Goal: Information Seeking & Learning: Learn about a topic

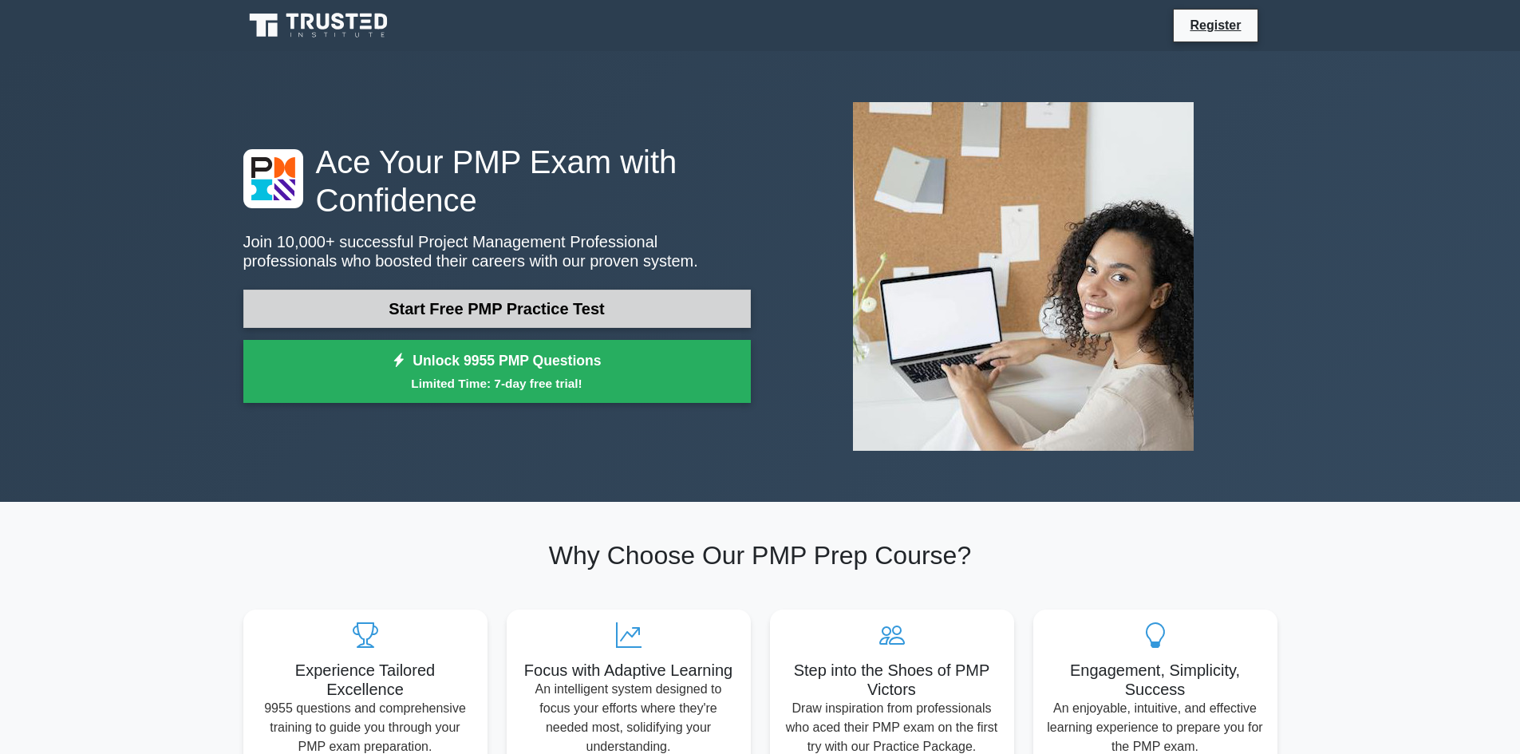
click at [466, 306] on link "Start Free PMP Practice Test" at bounding box center [496, 309] width 507 height 38
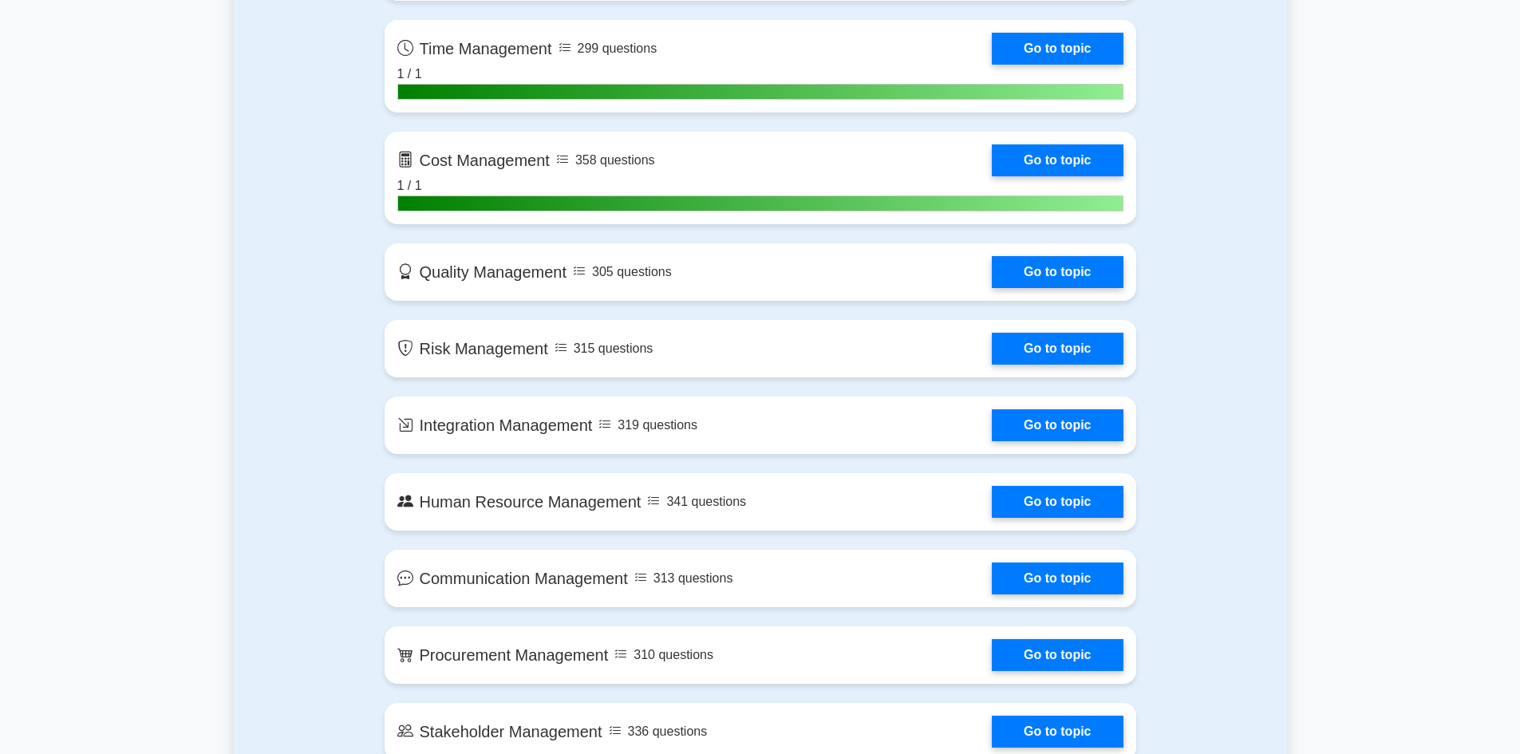
scroll to position [798, 0]
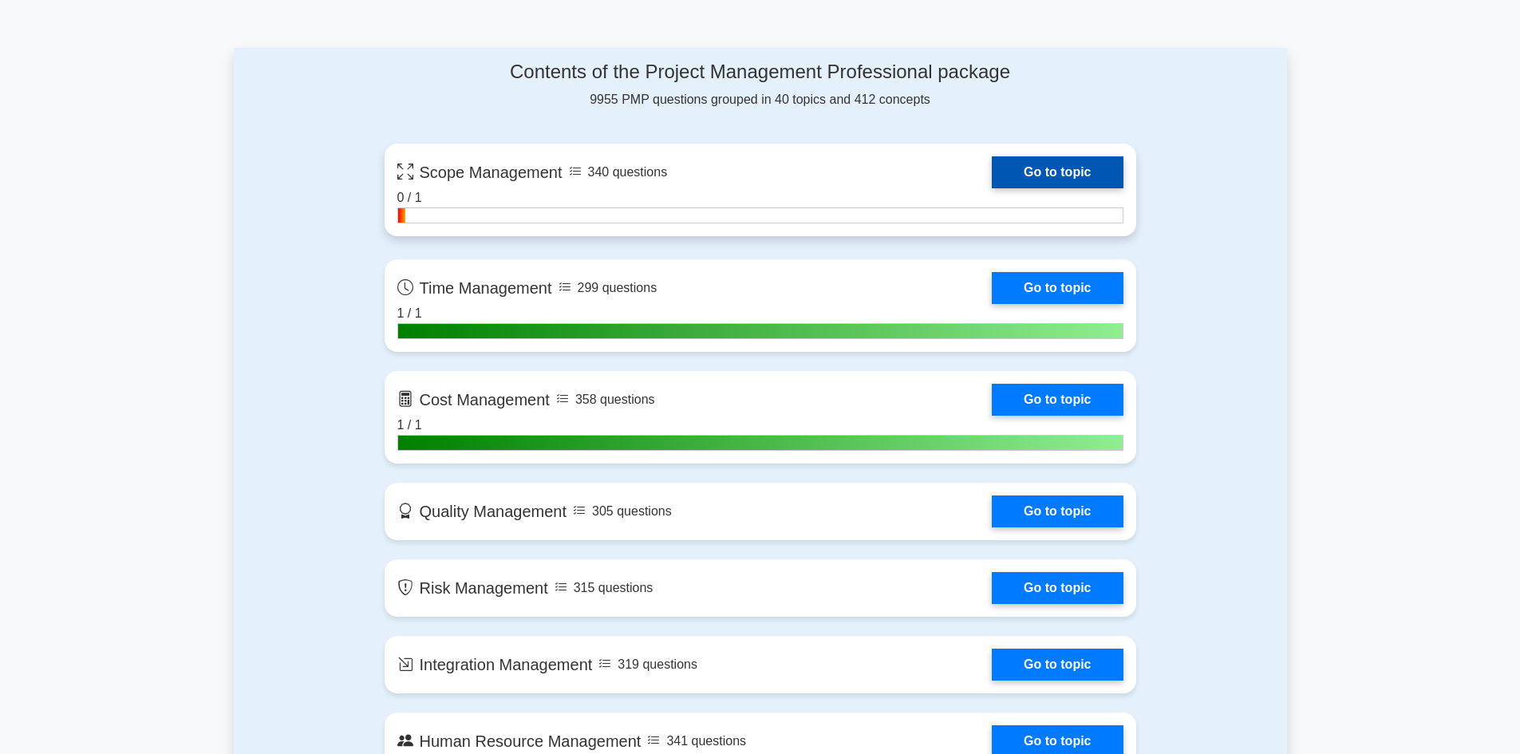
click at [1044, 172] on link "Go to topic" at bounding box center [1057, 172] width 131 height 32
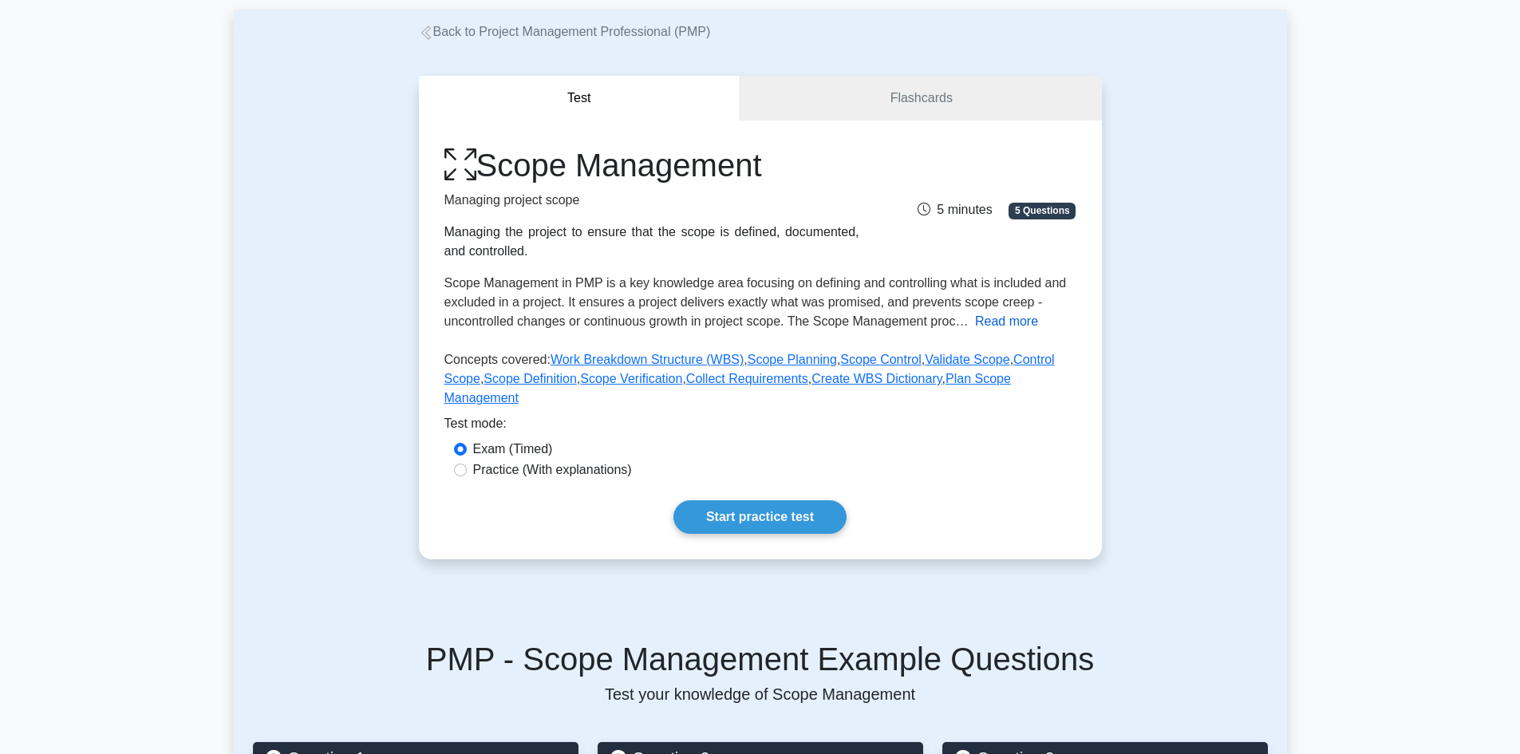
scroll to position [160, 0]
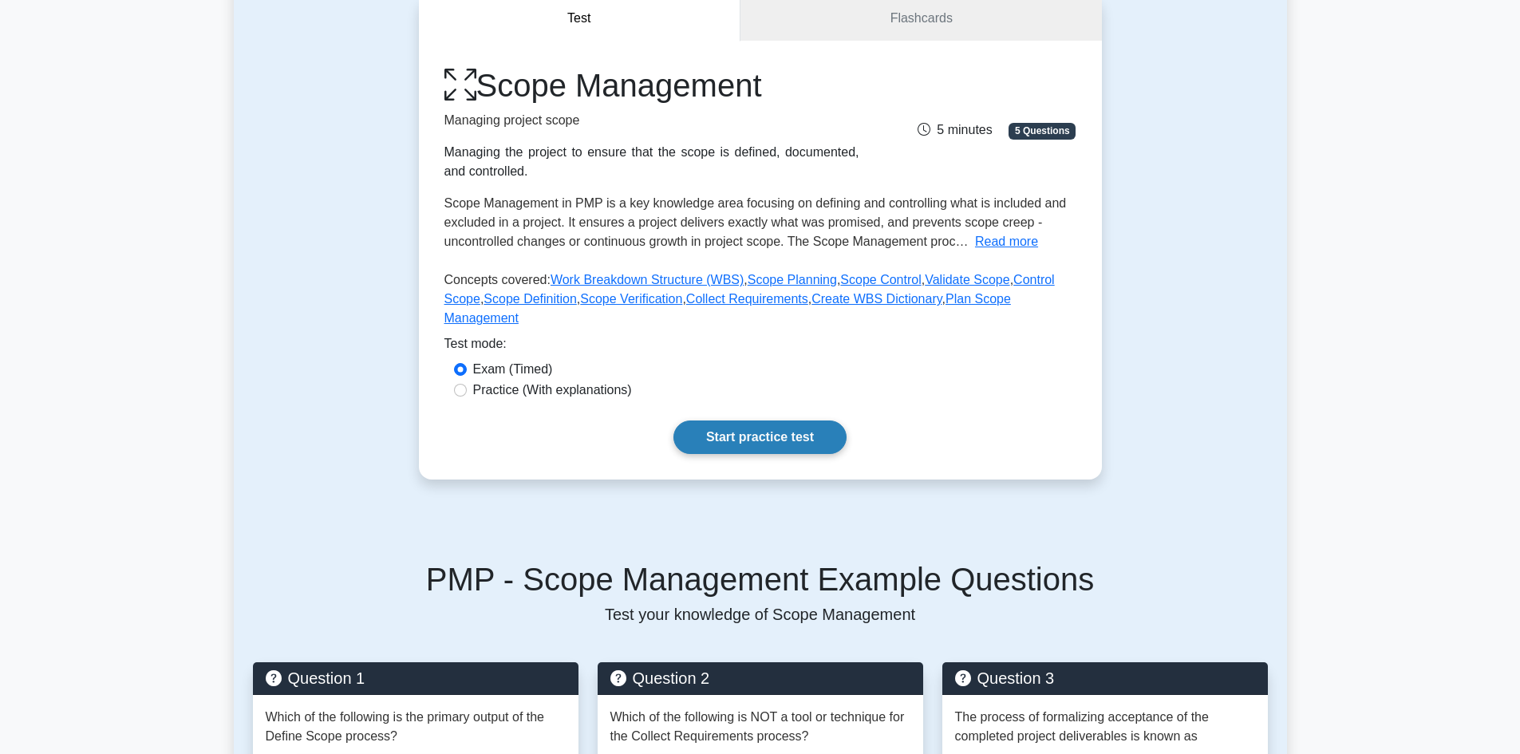
click at [789, 430] on link "Start practice test" at bounding box center [759, 437] width 173 height 34
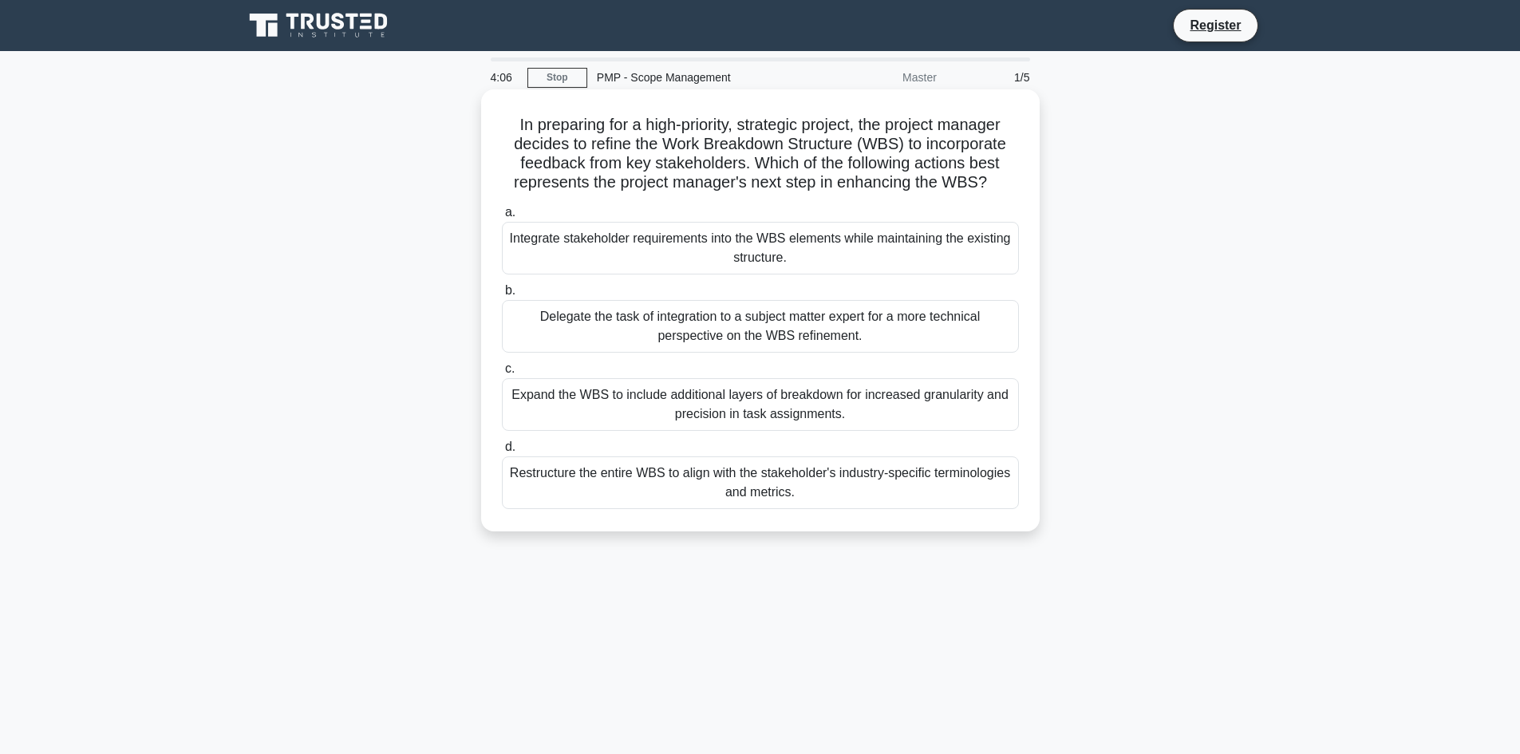
click at [957, 412] on div "Expand the WBS to include additional layers of breakdown for increased granular…" at bounding box center [760, 404] width 517 height 53
click at [502, 374] on input "c. Expand the WBS to include additional layers of breakdown for increased granu…" at bounding box center [502, 369] width 0 height 10
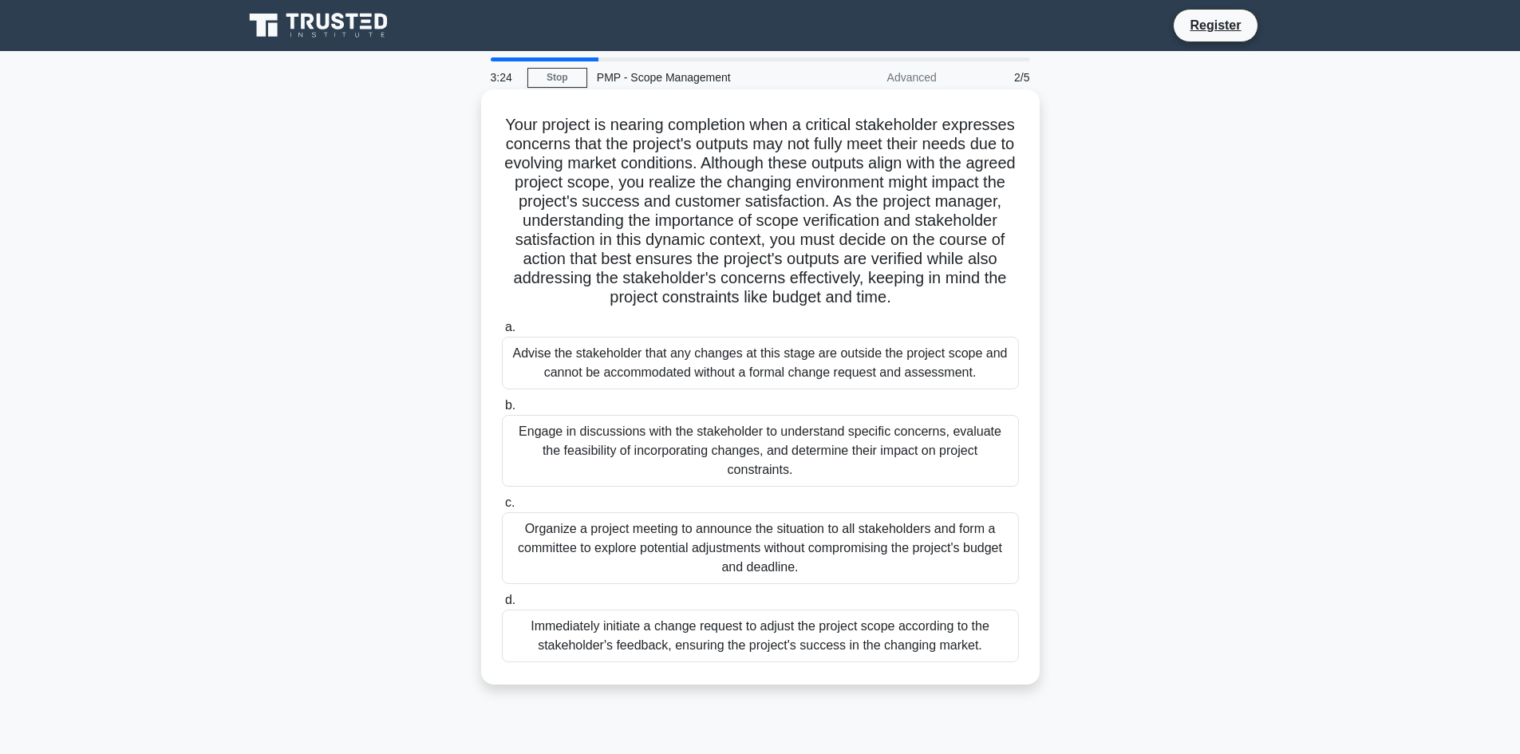
click at [859, 449] on div "Engage in discussions with the stakeholder to understand specific concerns, eva…" at bounding box center [760, 451] width 517 height 72
click at [502, 411] on input "b. Engage in discussions with the stakeholder to understand specific concerns, …" at bounding box center [502, 405] width 0 height 10
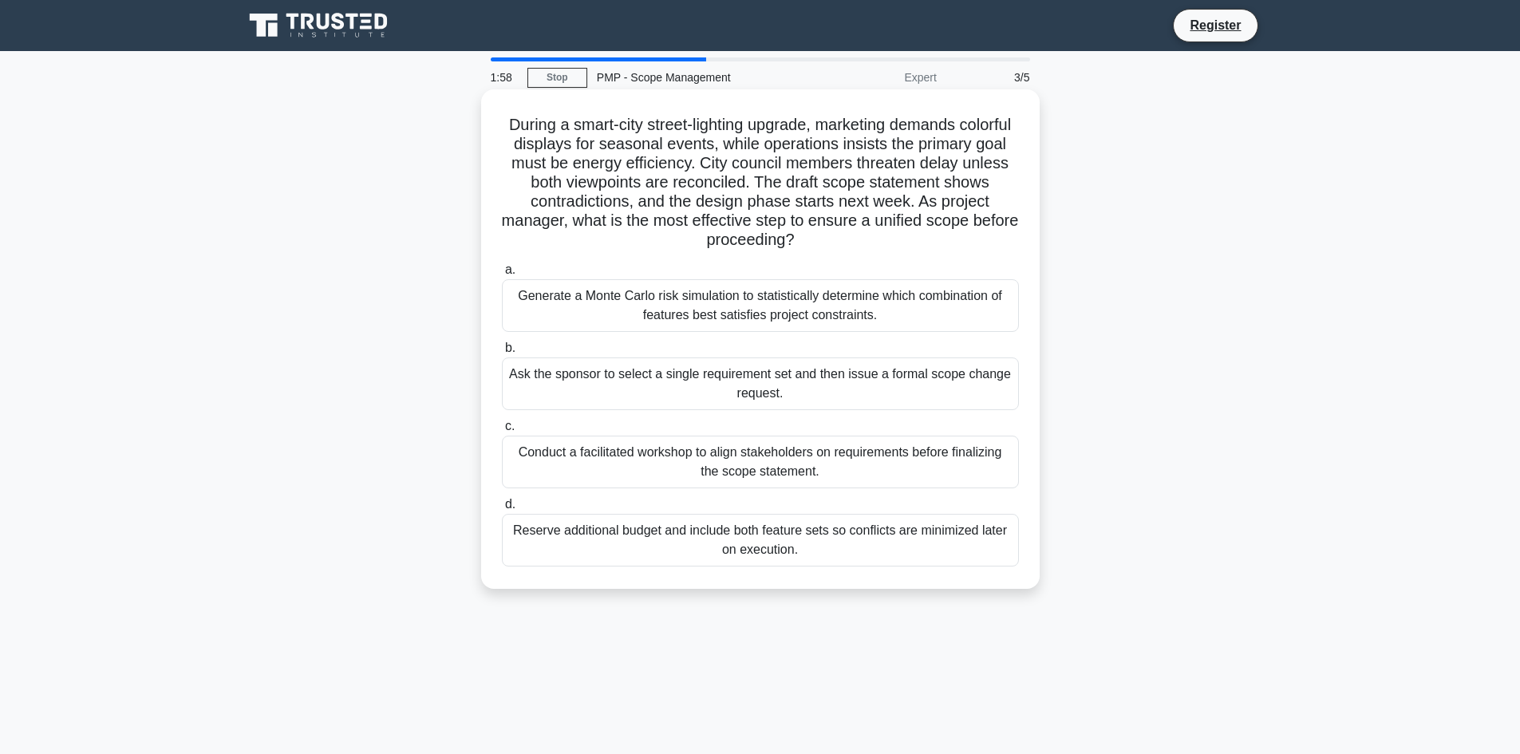
click at [833, 463] on div "Conduct a facilitated workshop to align stakeholders on requirements before fin…" at bounding box center [760, 462] width 517 height 53
click at [502, 432] on input "c. Conduct a facilitated workshop to align stakeholders on requirements before …" at bounding box center [502, 426] width 0 height 10
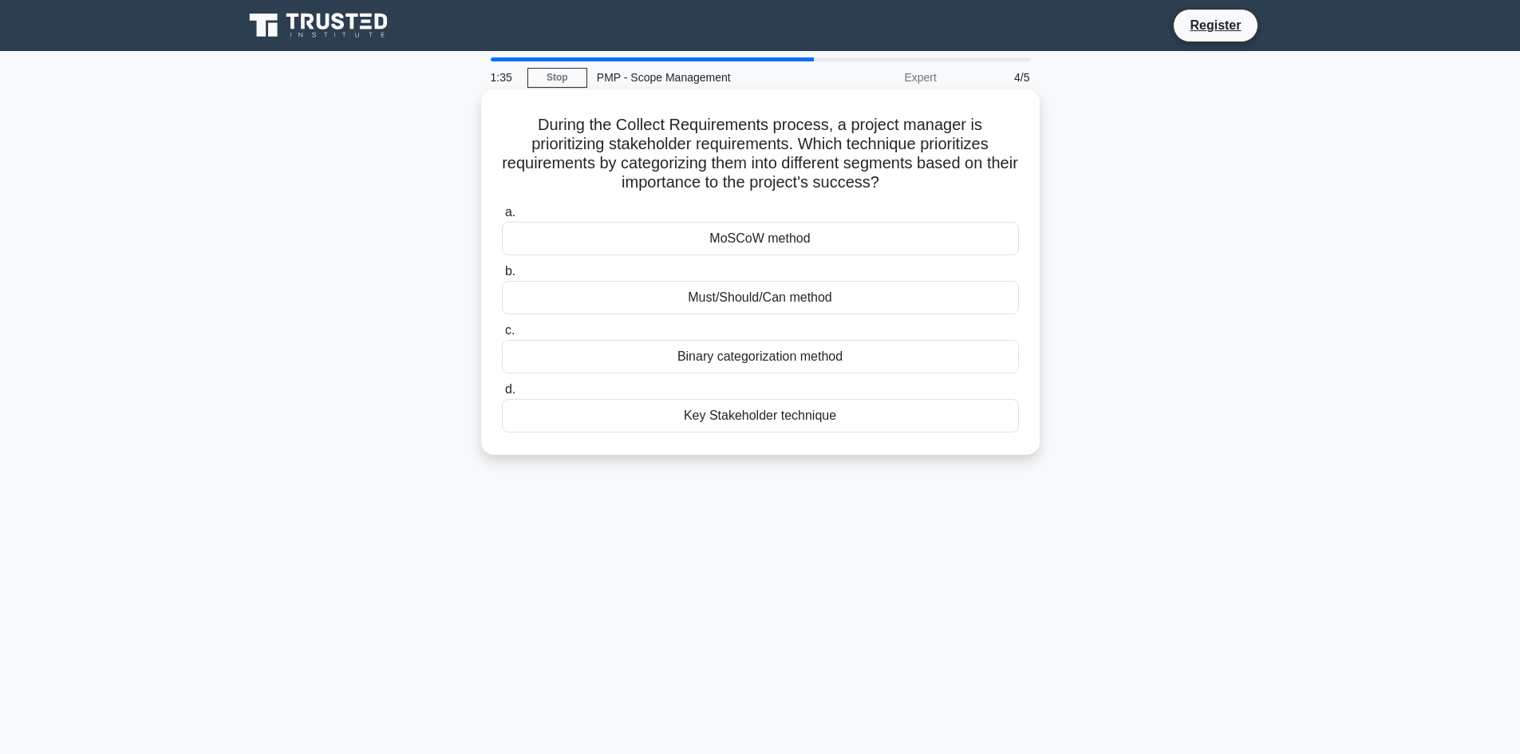
click at [795, 302] on div "Must/Should/Can method" at bounding box center [760, 298] width 517 height 34
click at [502, 277] on input "b. Must/Should/Can method" at bounding box center [502, 271] width 0 height 10
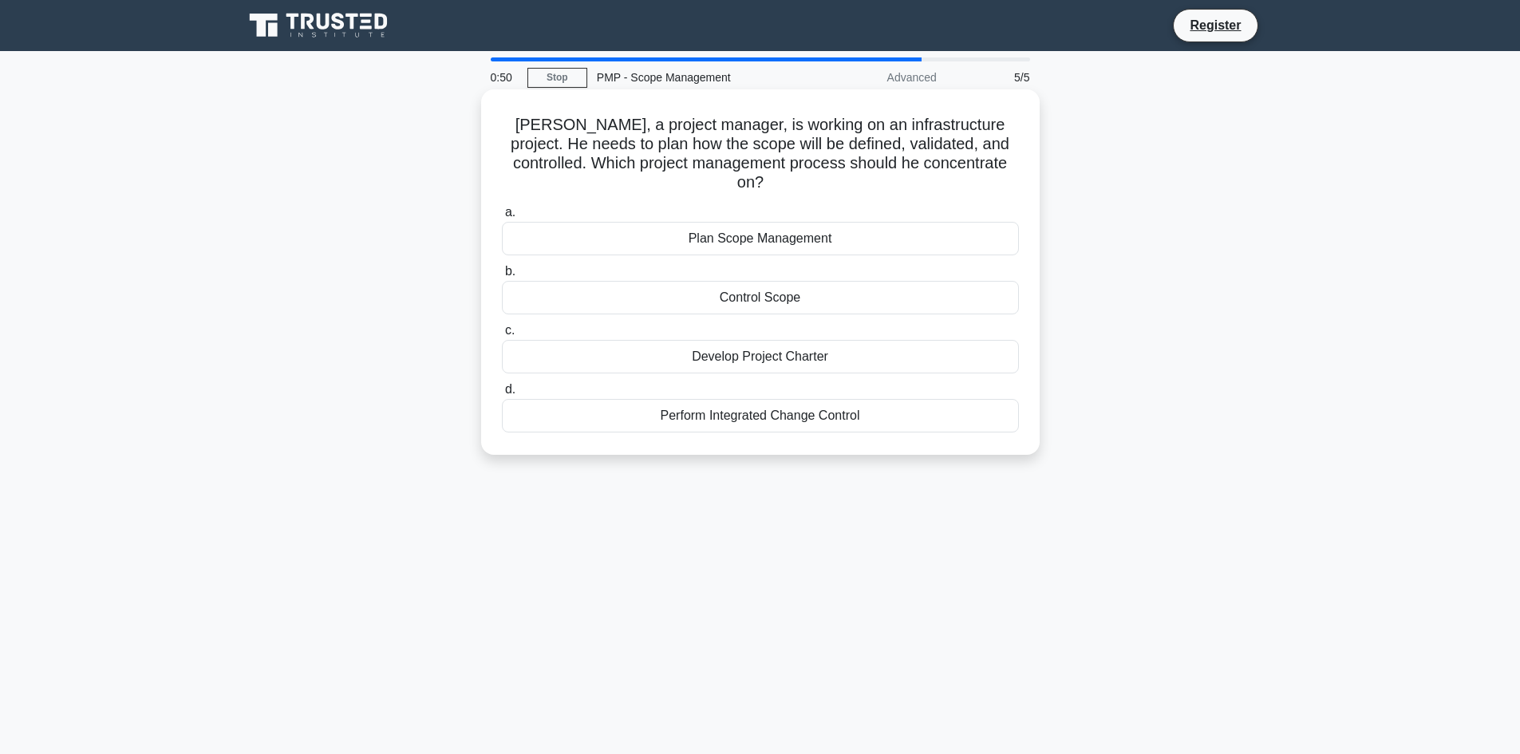
click at [826, 344] on div "Develop Project Charter" at bounding box center [760, 357] width 517 height 34
click at [502, 336] on input "c. Develop Project Charter" at bounding box center [502, 330] width 0 height 10
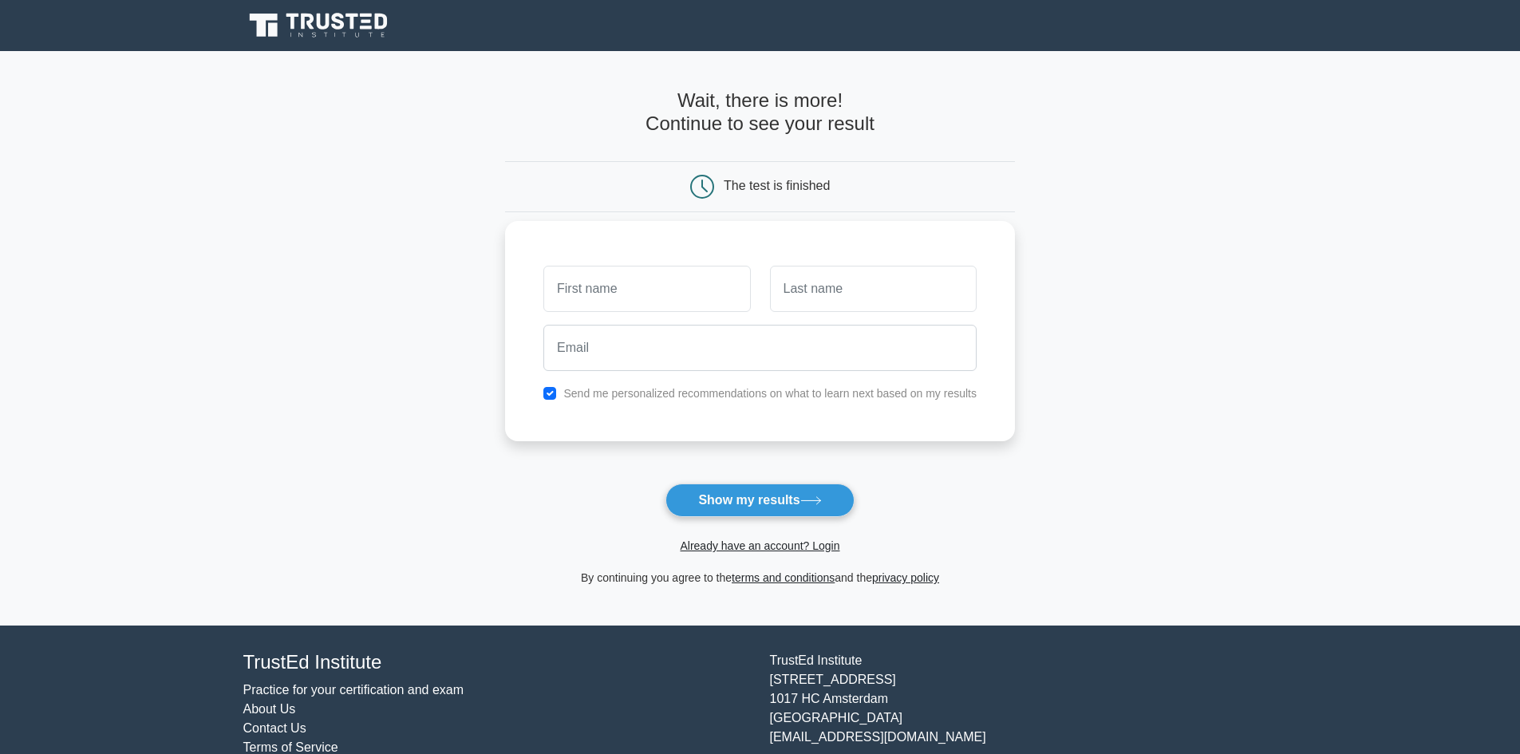
click at [593, 284] on input "text" at bounding box center [646, 289] width 207 height 46
type input "Chandrajyoti"
click at [821, 293] on input "text" at bounding box center [873, 289] width 207 height 46
type input "Roy"
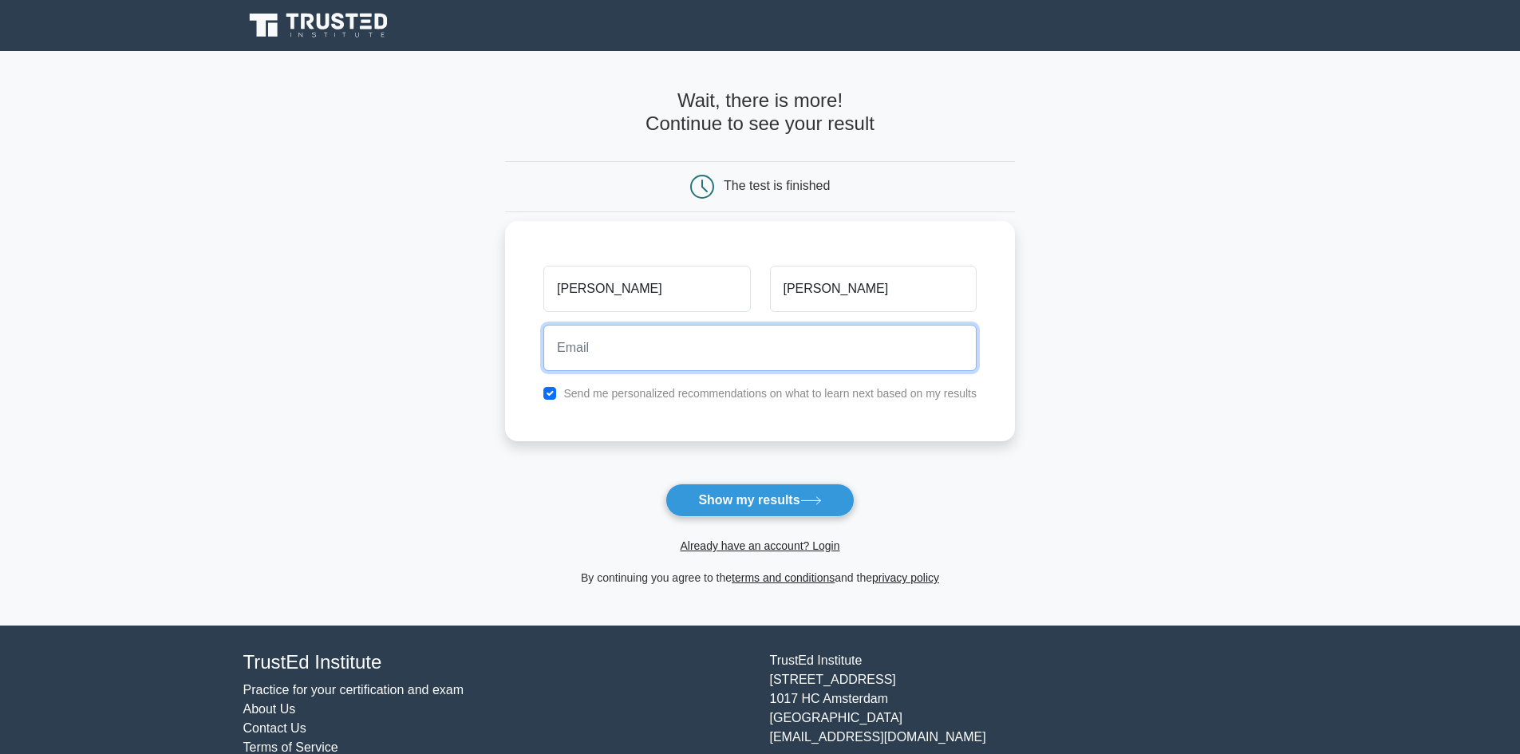
click at [672, 370] on input "email" at bounding box center [759, 348] width 433 height 46
type input "chandrajyoti.jet@gmail.com"
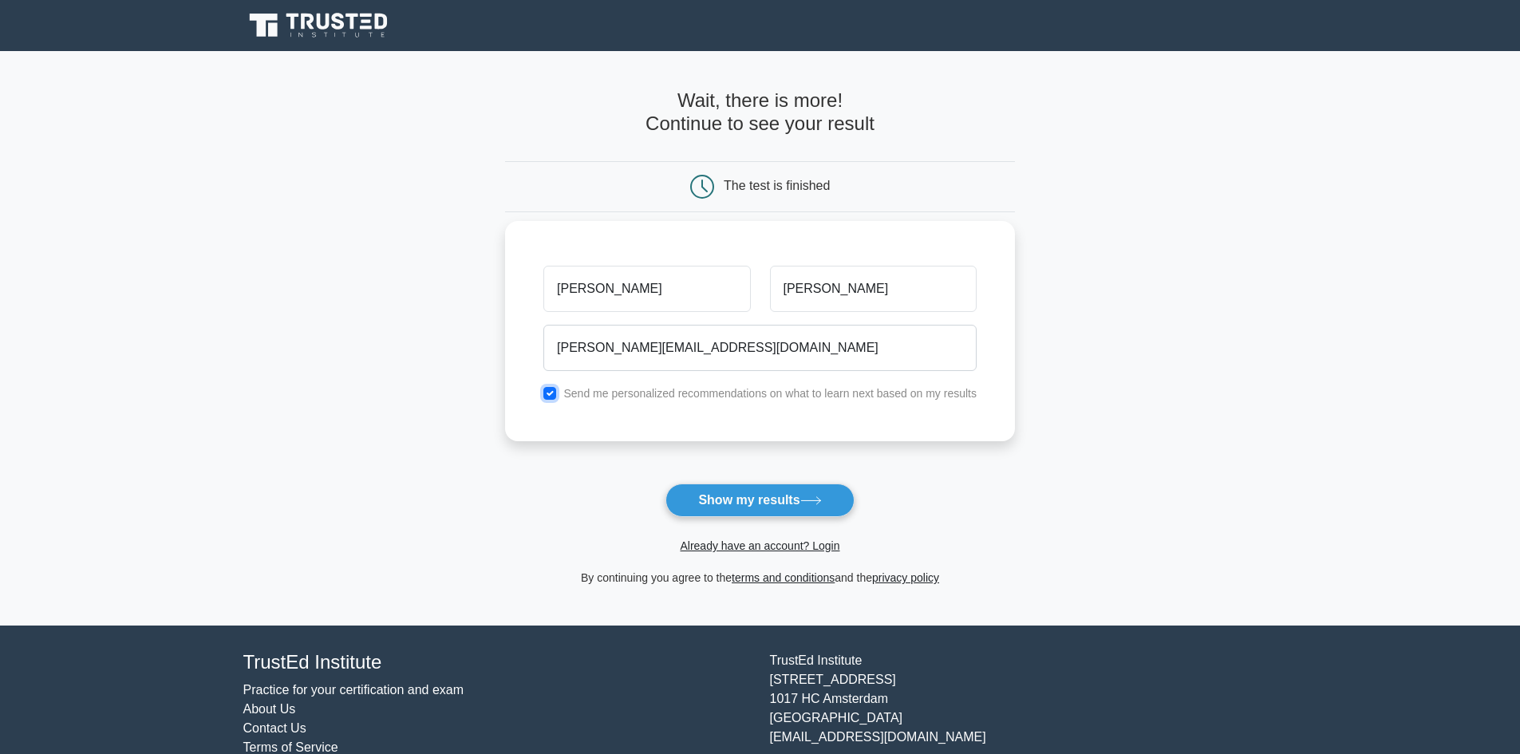
click at [551, 389] on input "checkbox" at bounding box center [549, 393] width 13 height 13
checkbox input "false"
click at [759, 492] on button "Show my results" at bounding box center [759, 500] width 188 height 34
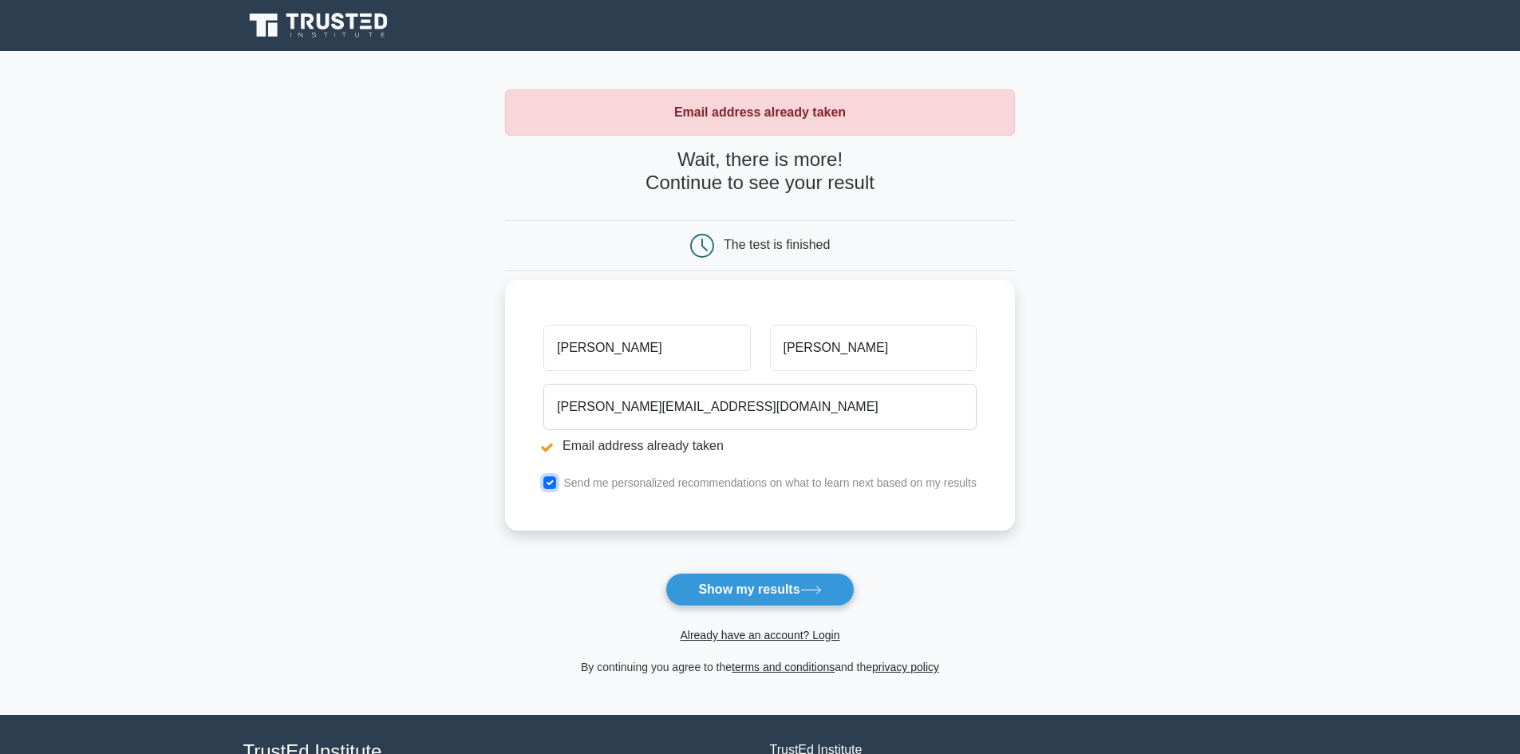
click at [548, 482] on input "checkbox" at bounding box center [549, 482] width 13 height 13
checkbox input "false"
click at [735, 631] on link "Already have an account? Login" at bounding box center [760, 635] width 160 height 13
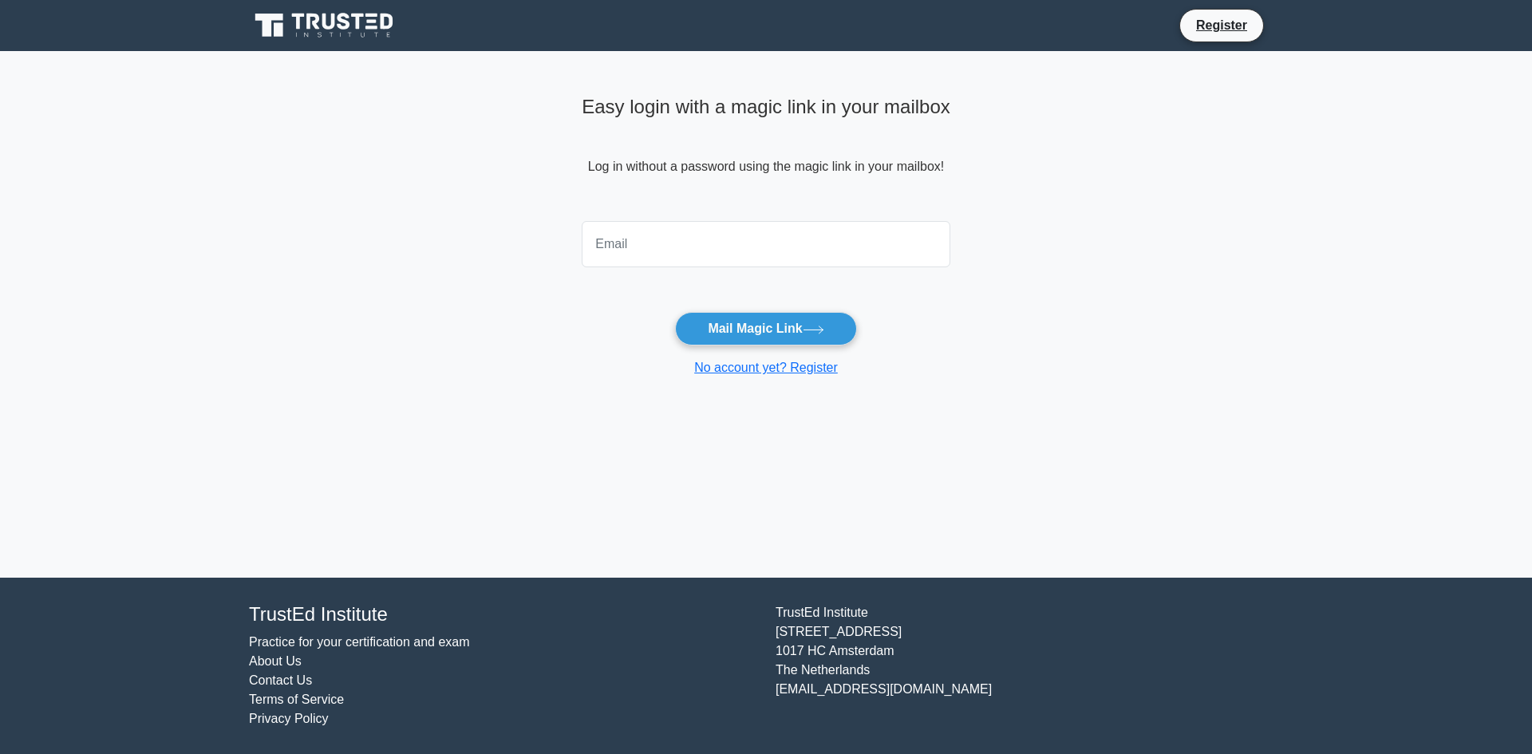
click at [673, 246] on input "email" at bounding box center [766, 244] width 369 height 46
type input "[PERSON_NAME][EMAIL_ADDRESS][DOMAIN_NAME]"
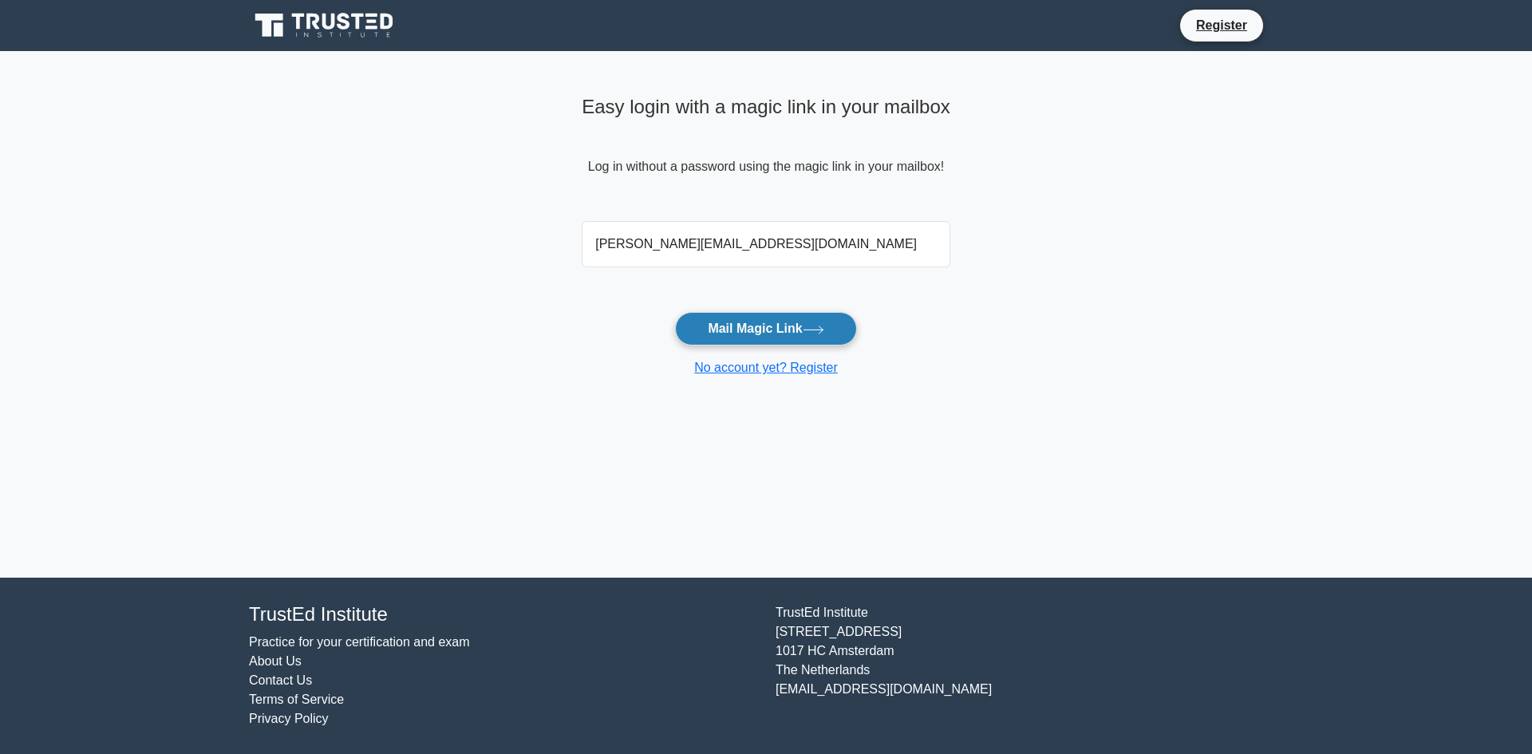
click at [753, 333] on button "Mail Magic Link" at bounding box center [765, 329] width 181 height 34
